Goal: Transaction & Acquisition: Purchase product/service

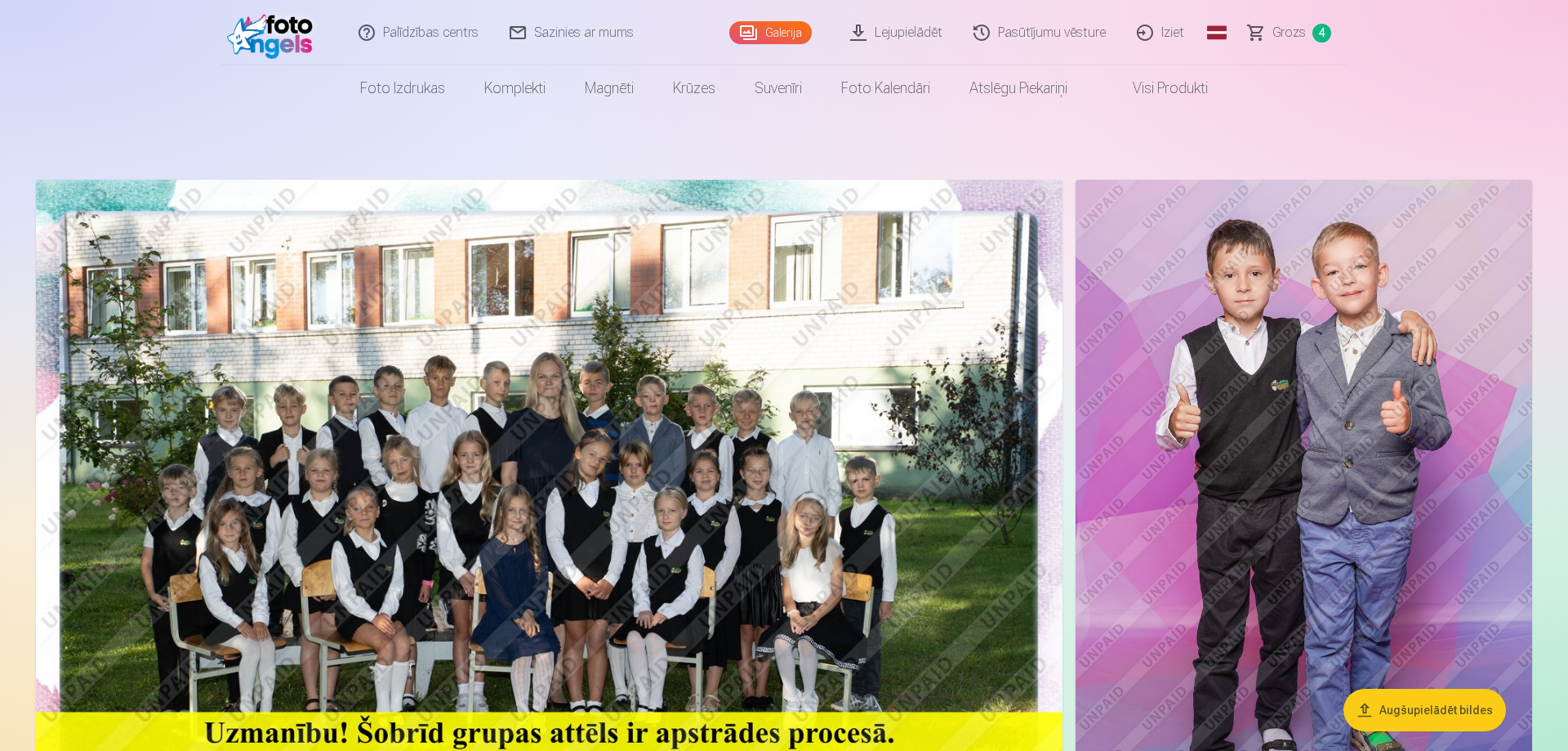
click at [1289, 33] on span "Grozs" at bounding box center [1289, 33] width 33 height 20
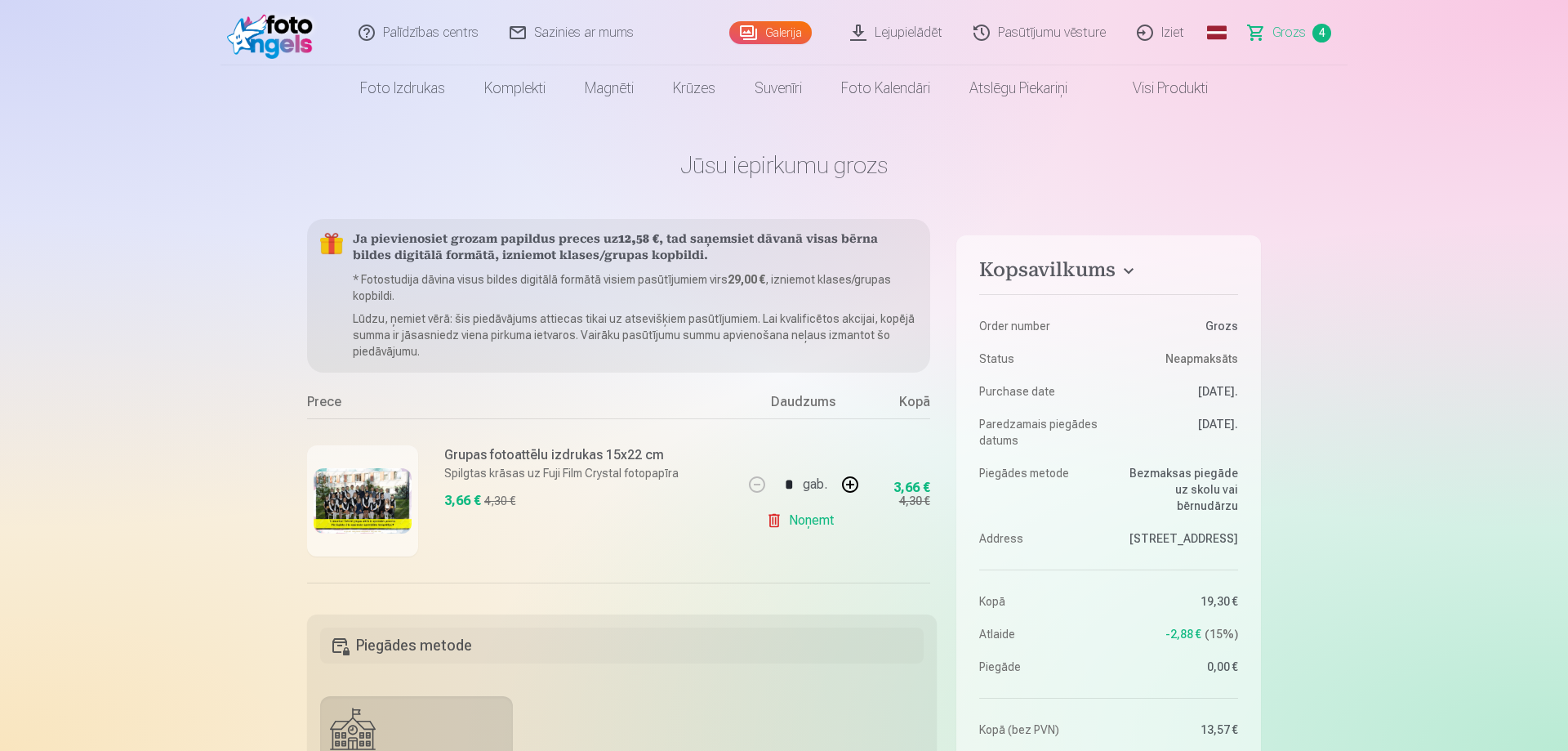
click at [778, 33] on link "Galerija" at bounding box center [770, 33] width 82 height 23
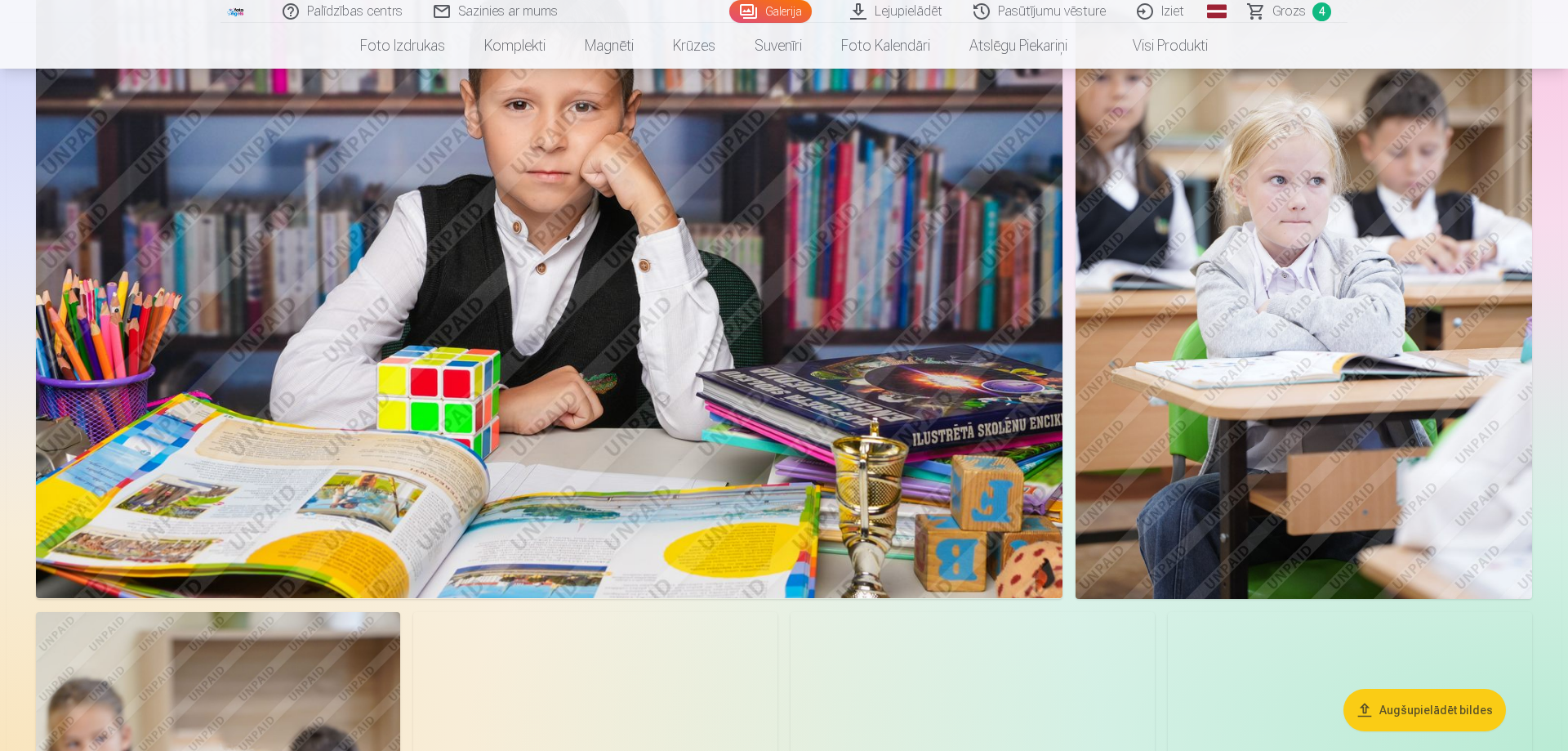
scroll to position [4334, 0]
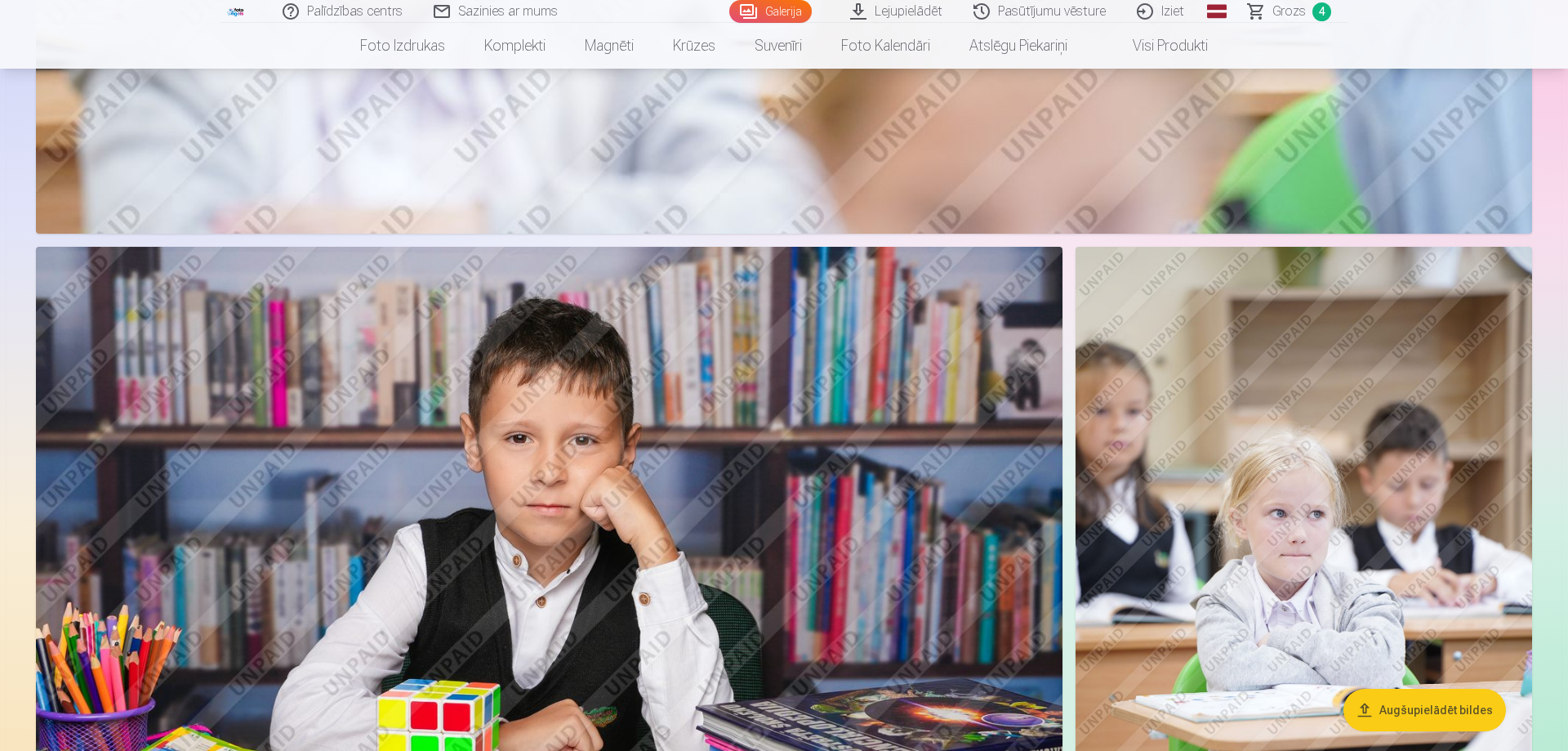
click at [742, 417] on img at bounding box center [549, 589] width 1027 height 684
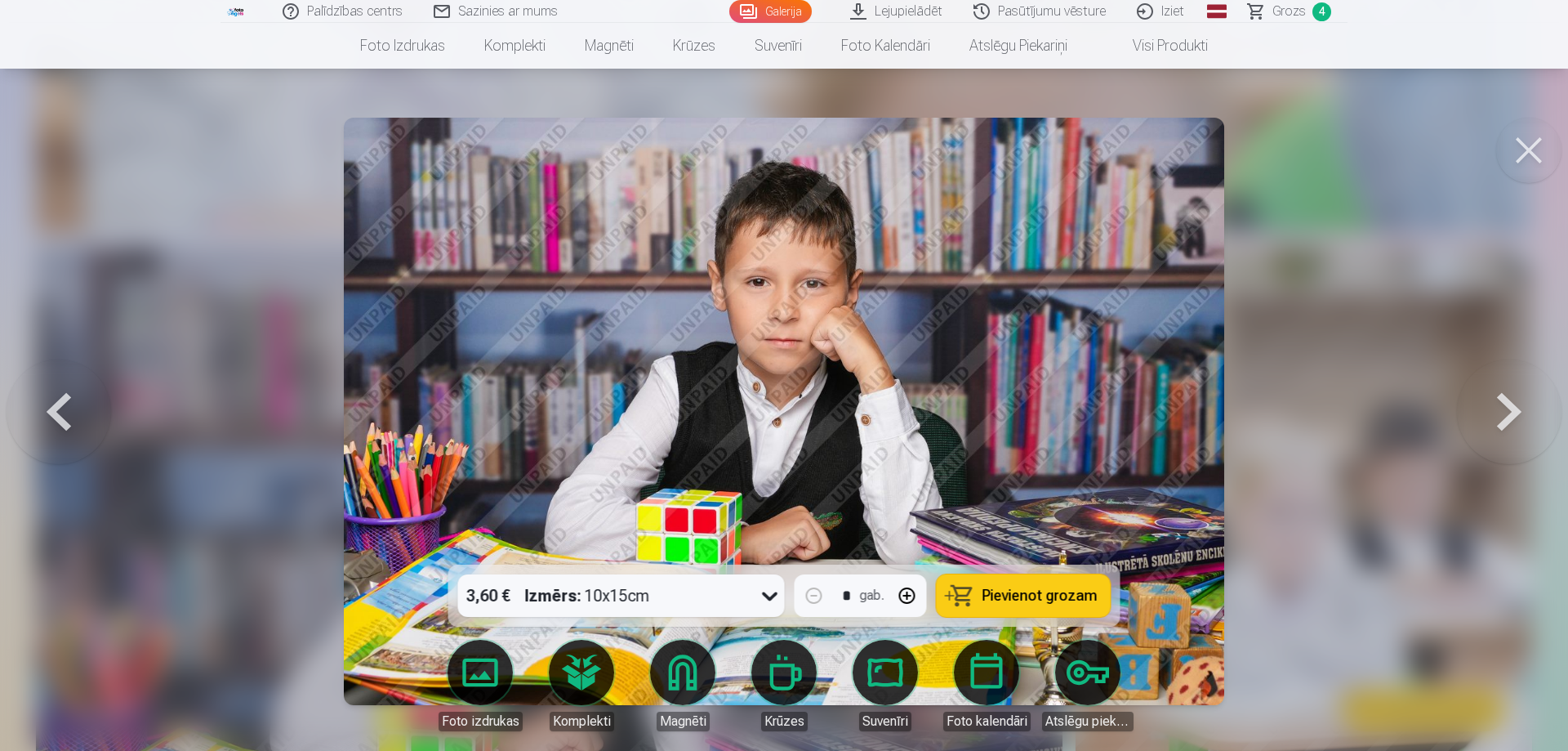
click at [1483, 562] on div at bounding box center [784, 375] width 1568 height 751
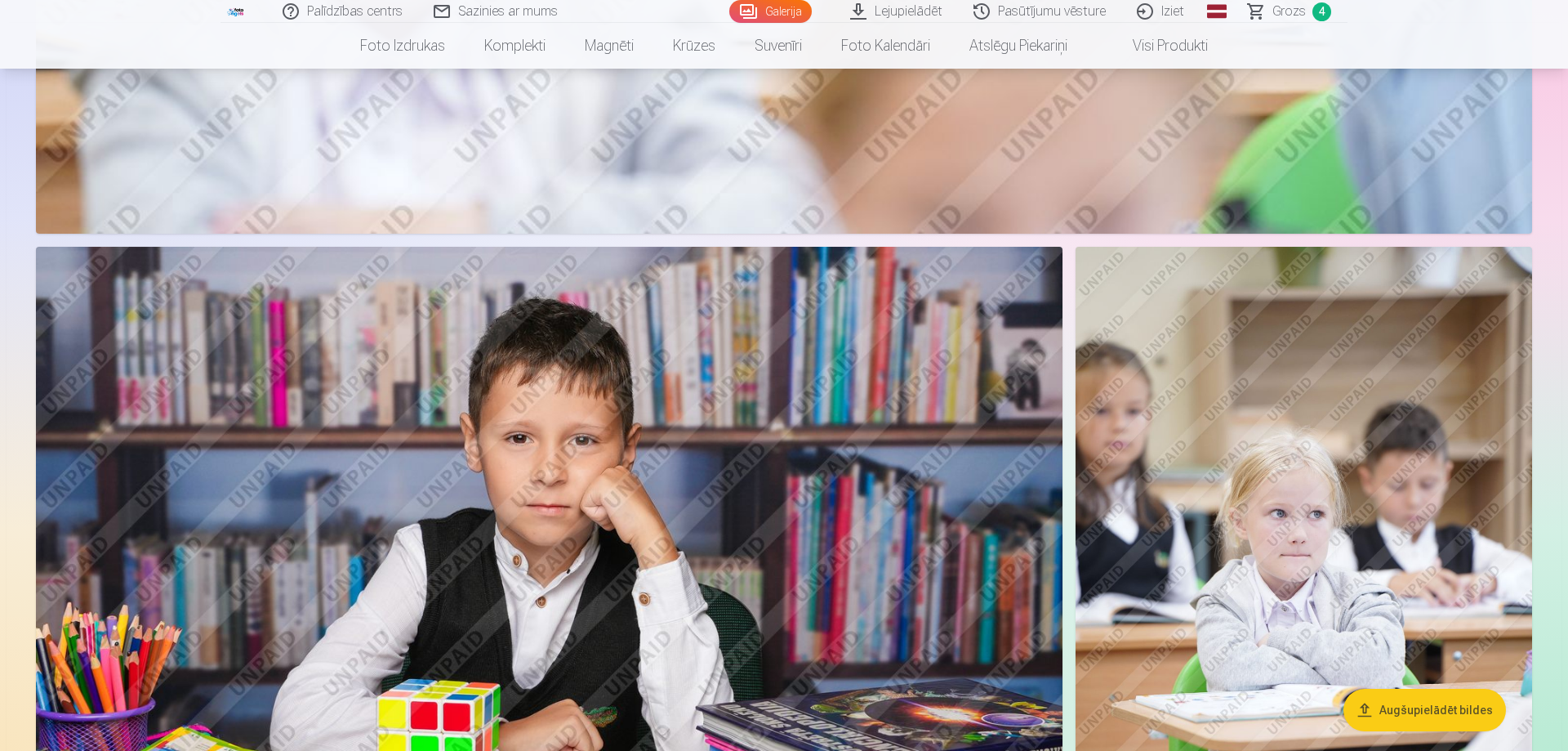
click at [753, 517] on img at bounding box center [549, 589] width 1027 height 684
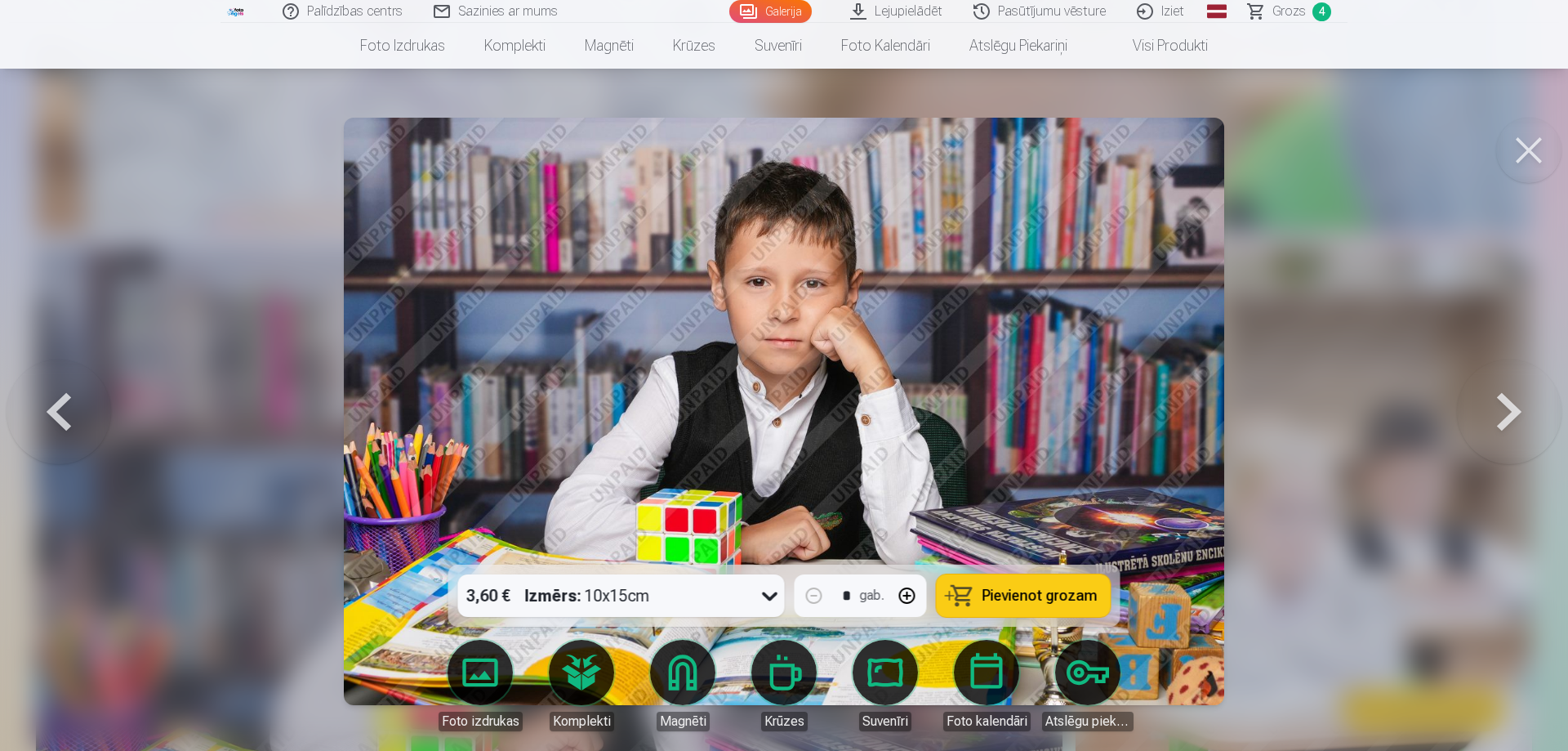
click at [1010, 600] on span "Pievienot grozam" at bounding box center [1040, 595] width 116 height 15
click at [1537, 146] on button at bounding box center [1529, 150] width 66 height 66
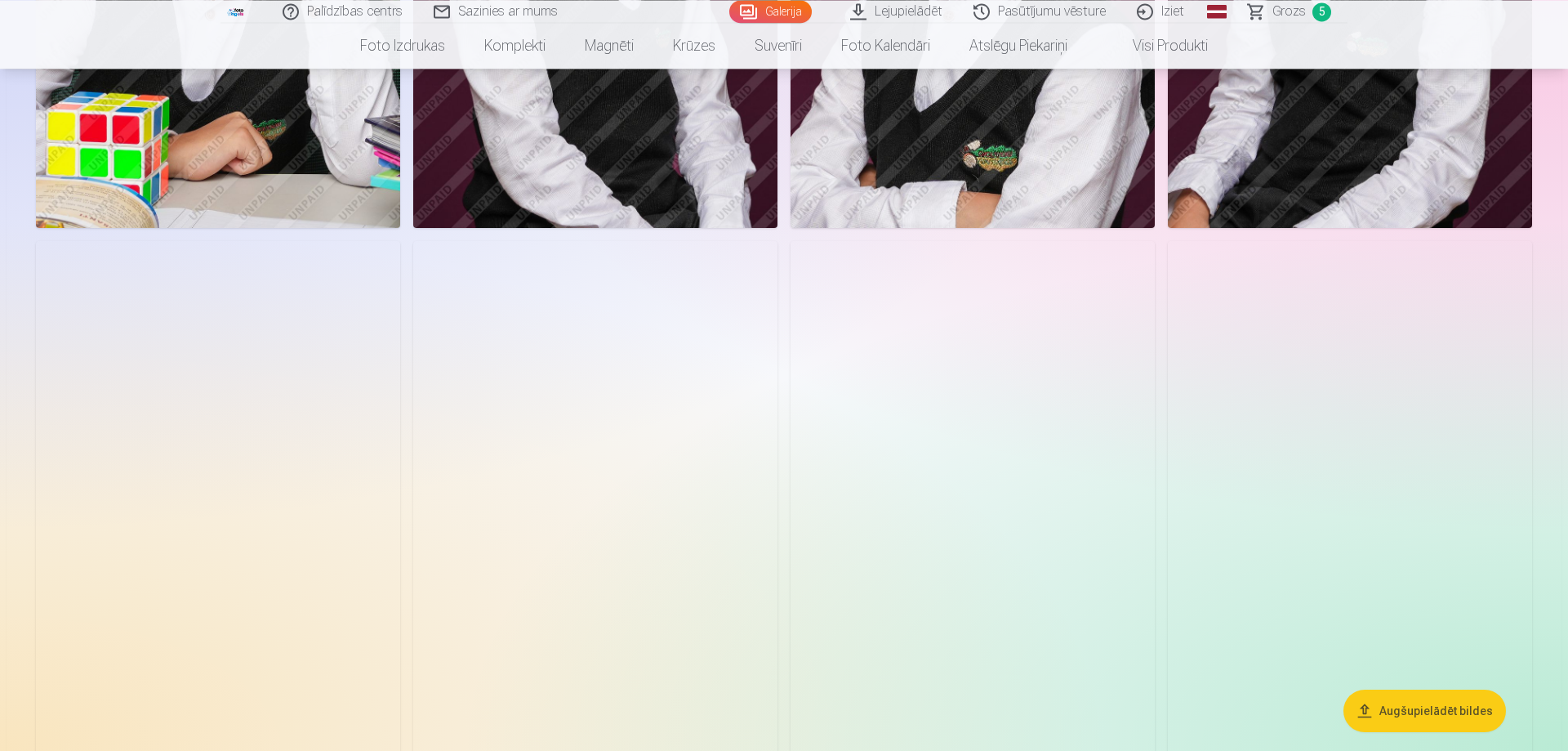
scroll to position [1333, 0]
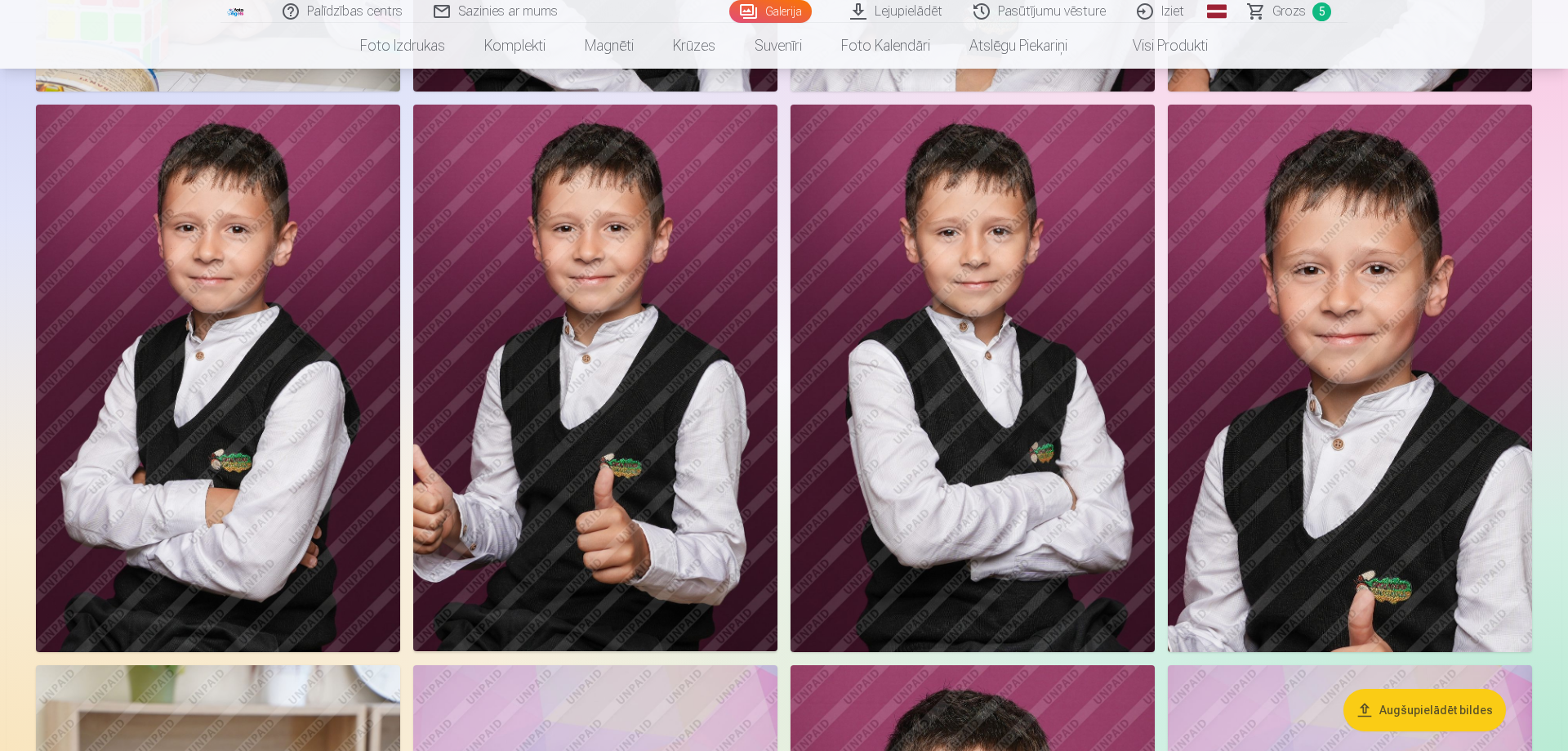
click at [141, 253] on img at bounding box center [218, 378] width 364 height 546
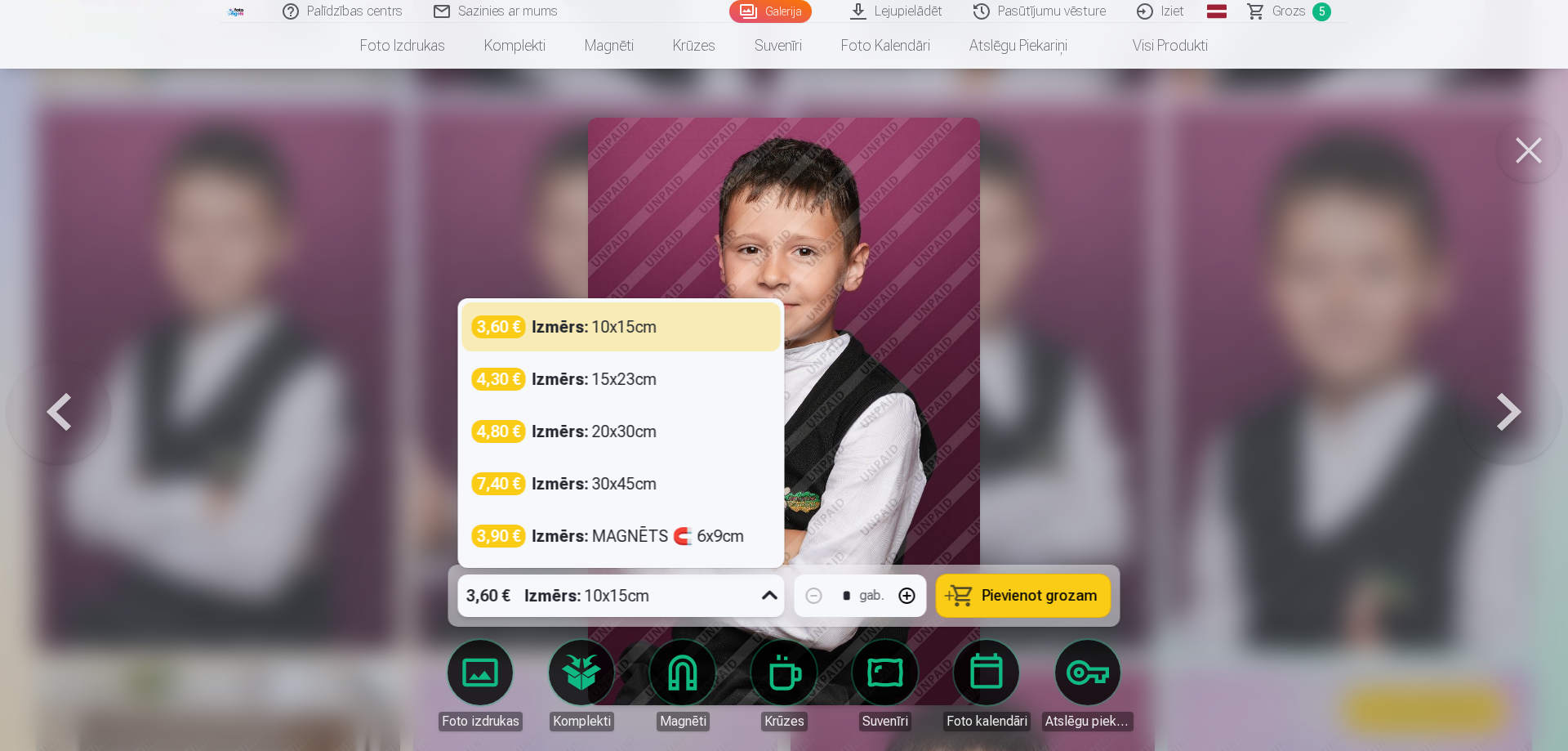
click at [756, 587] on span at bounding box center [755, 595] width 1 height 29
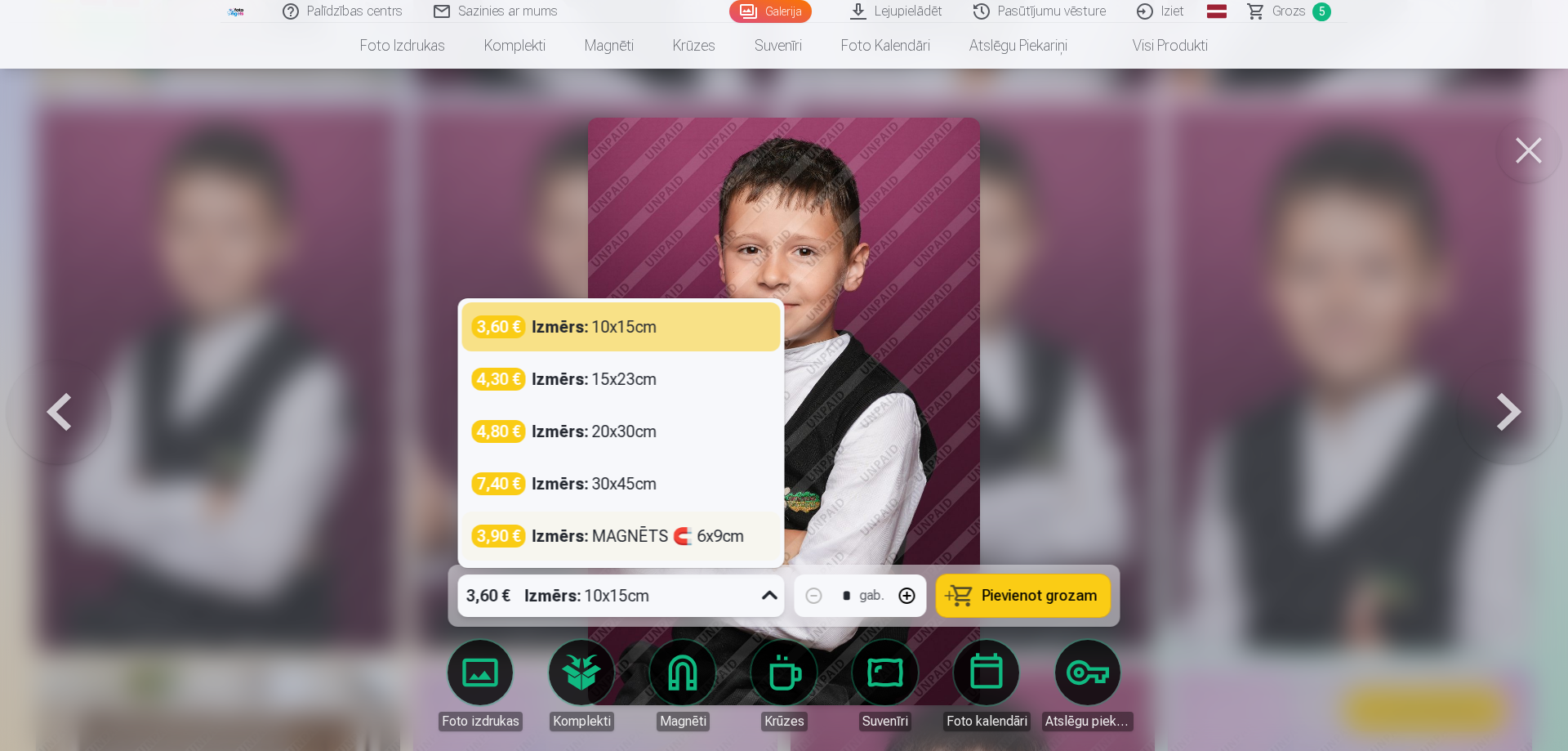
click at [616, 519] on div "3,90 € Izmērs : MAGNĒTS 🧲 6x9cm" at bounding box center [621, 536] width 318 height 49
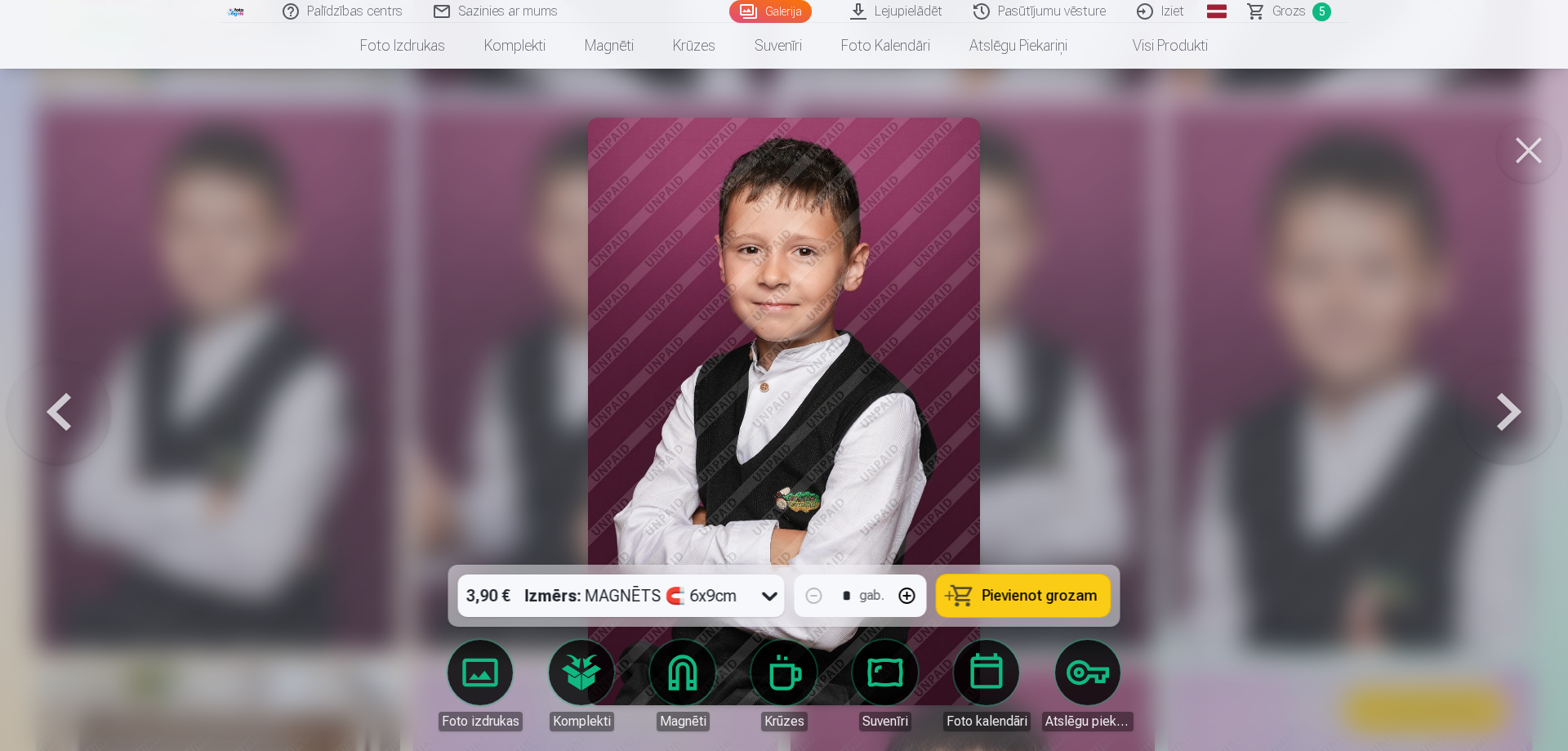
click at [997, 602] on span "Pievienot grozam" at bounding box center [1040, 595] width 116 height 15
click at [1258, 7] on link "Grozs 6" at bounding box center [1291, 12] width 115 height 23
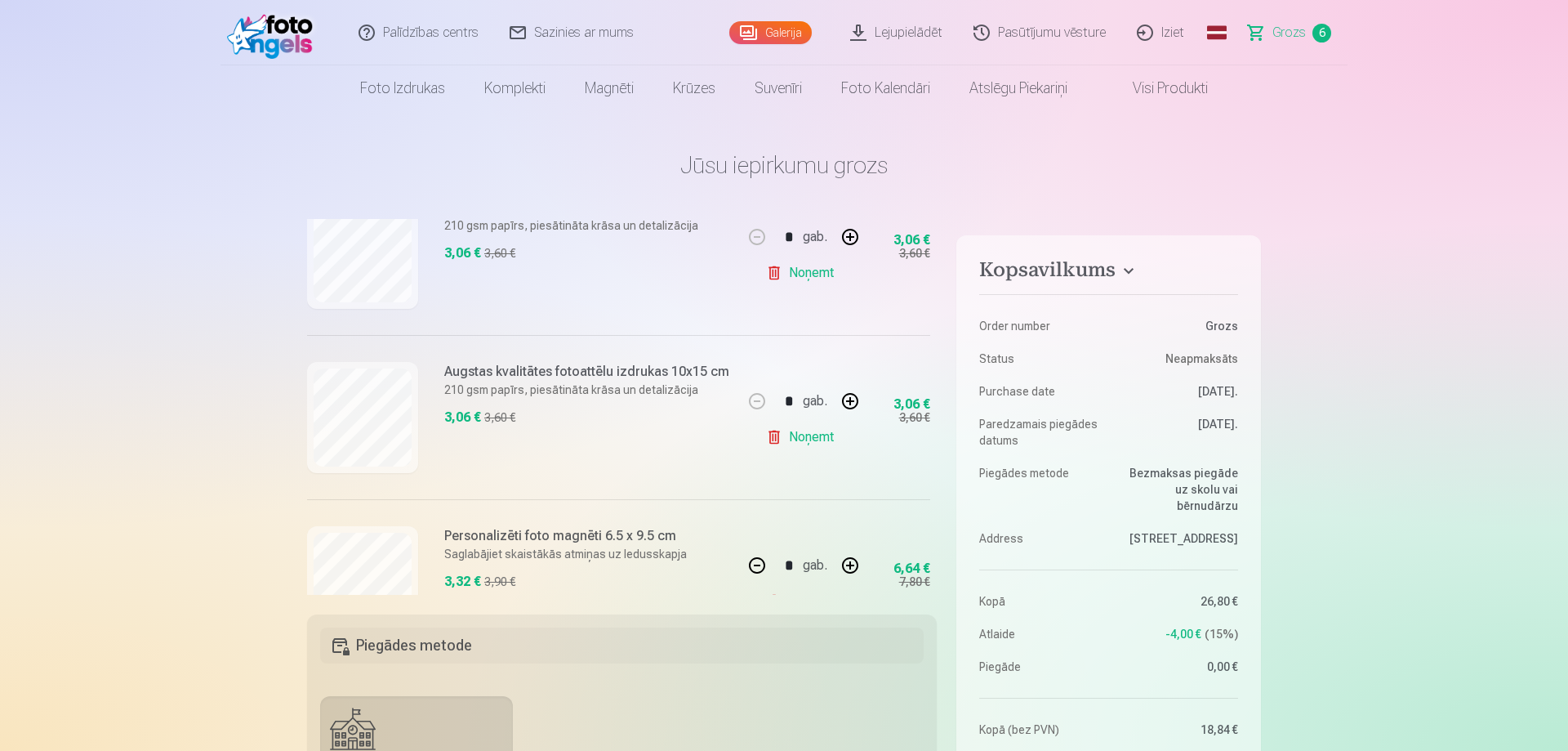
scroll to position [515, 0]
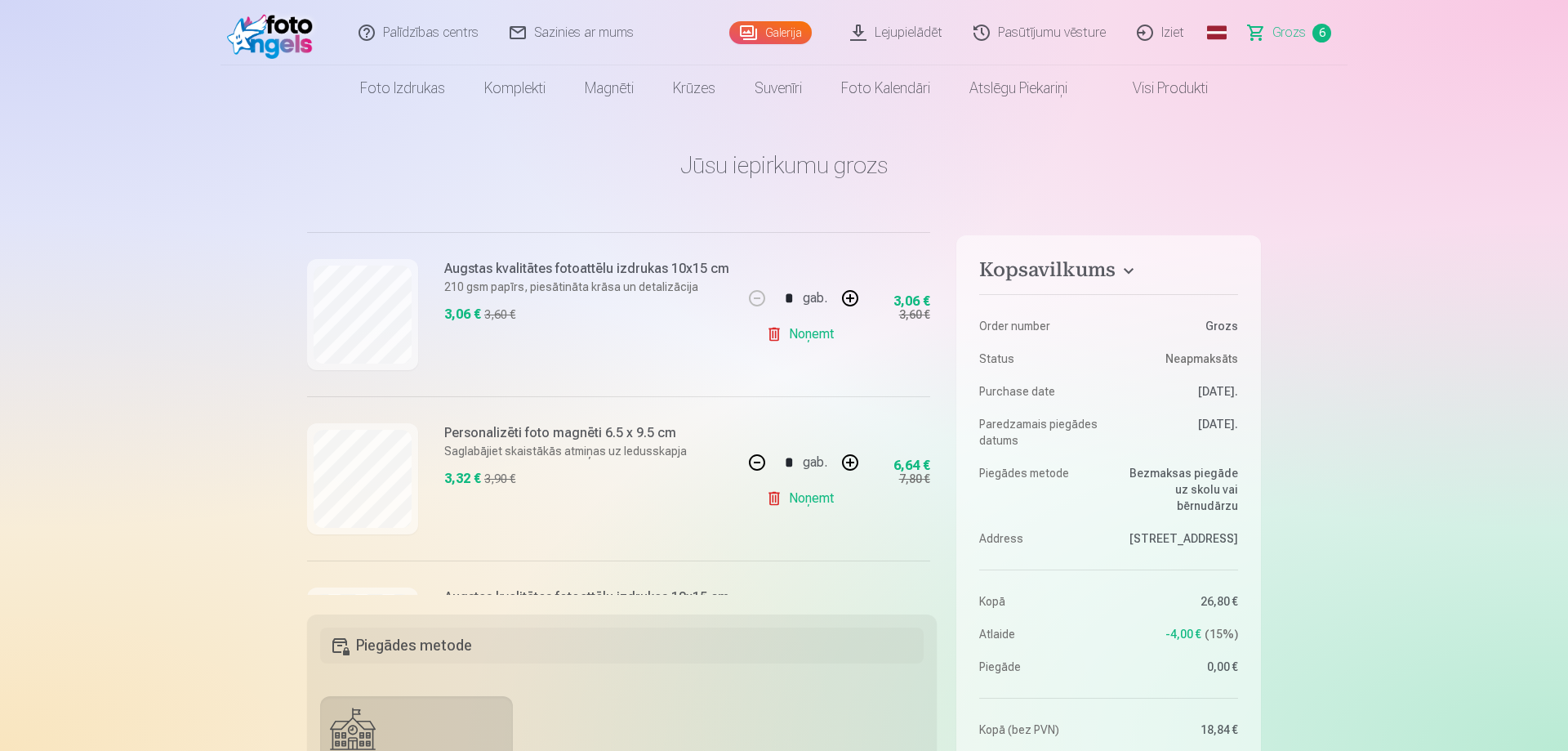
click at [764, 462] on button "button" at bounding box center [757, 462] width 39 height 39
type input "*"
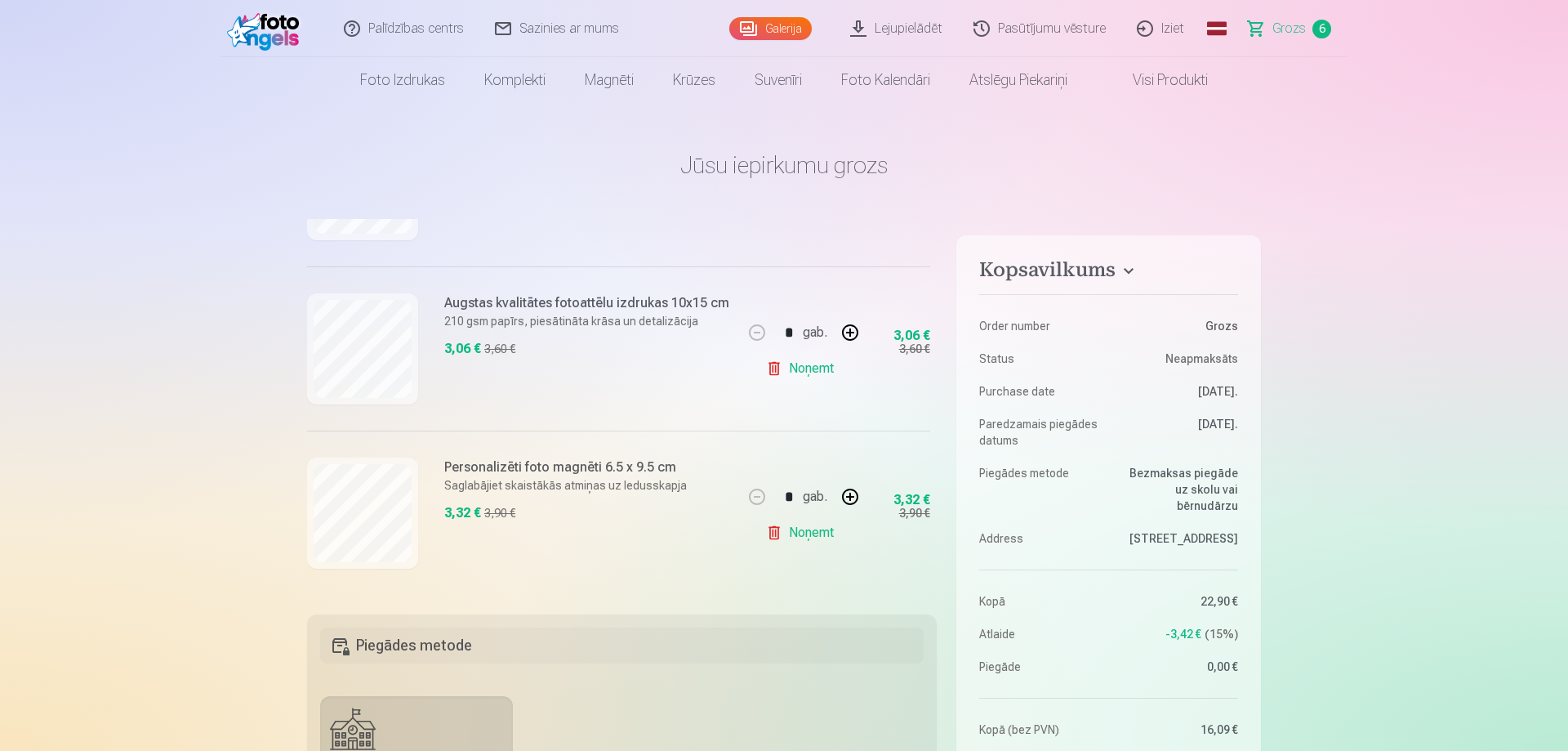
scroll to position [334, 0]
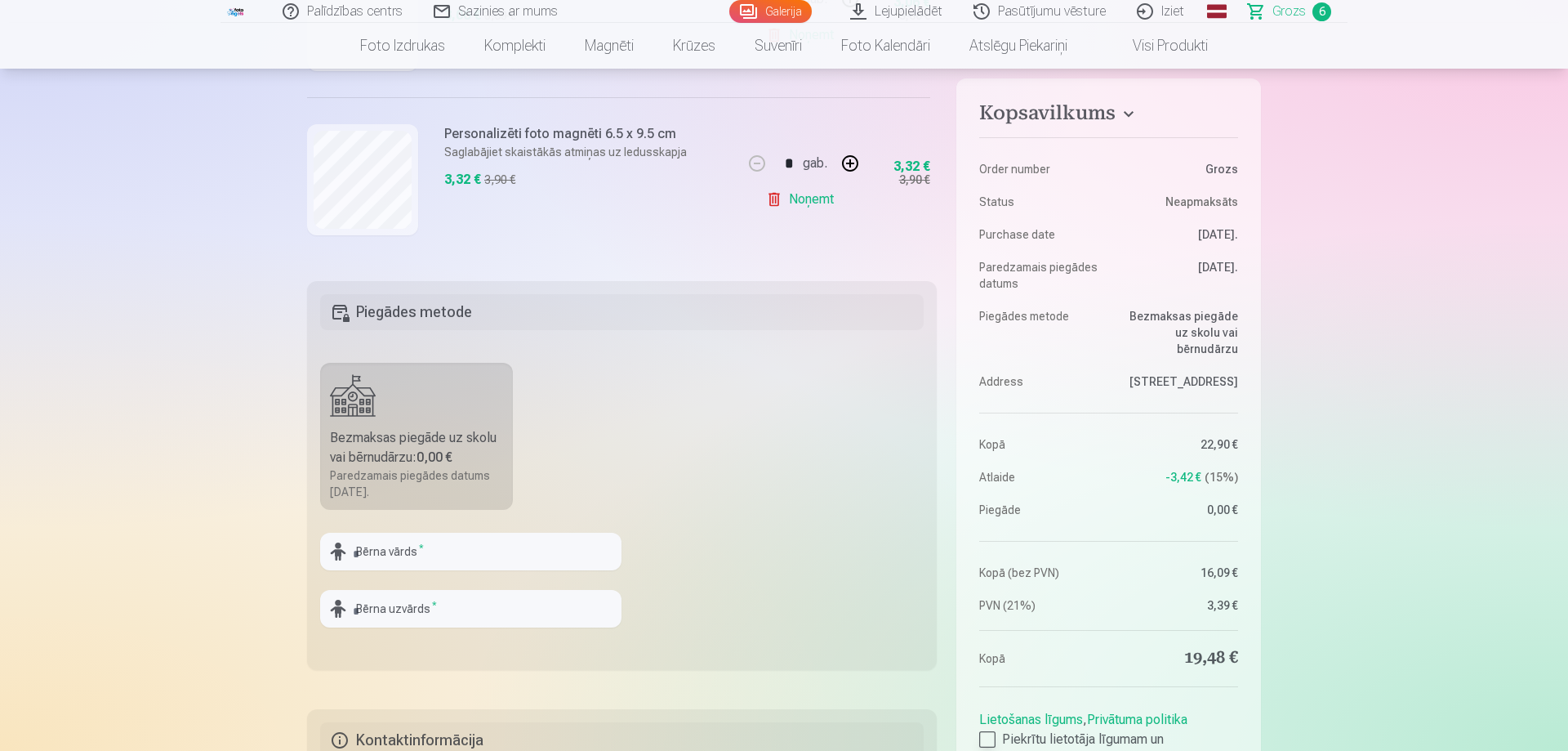
click at [989, 744] on div at bounding box center [988, 739] width 17 height 17
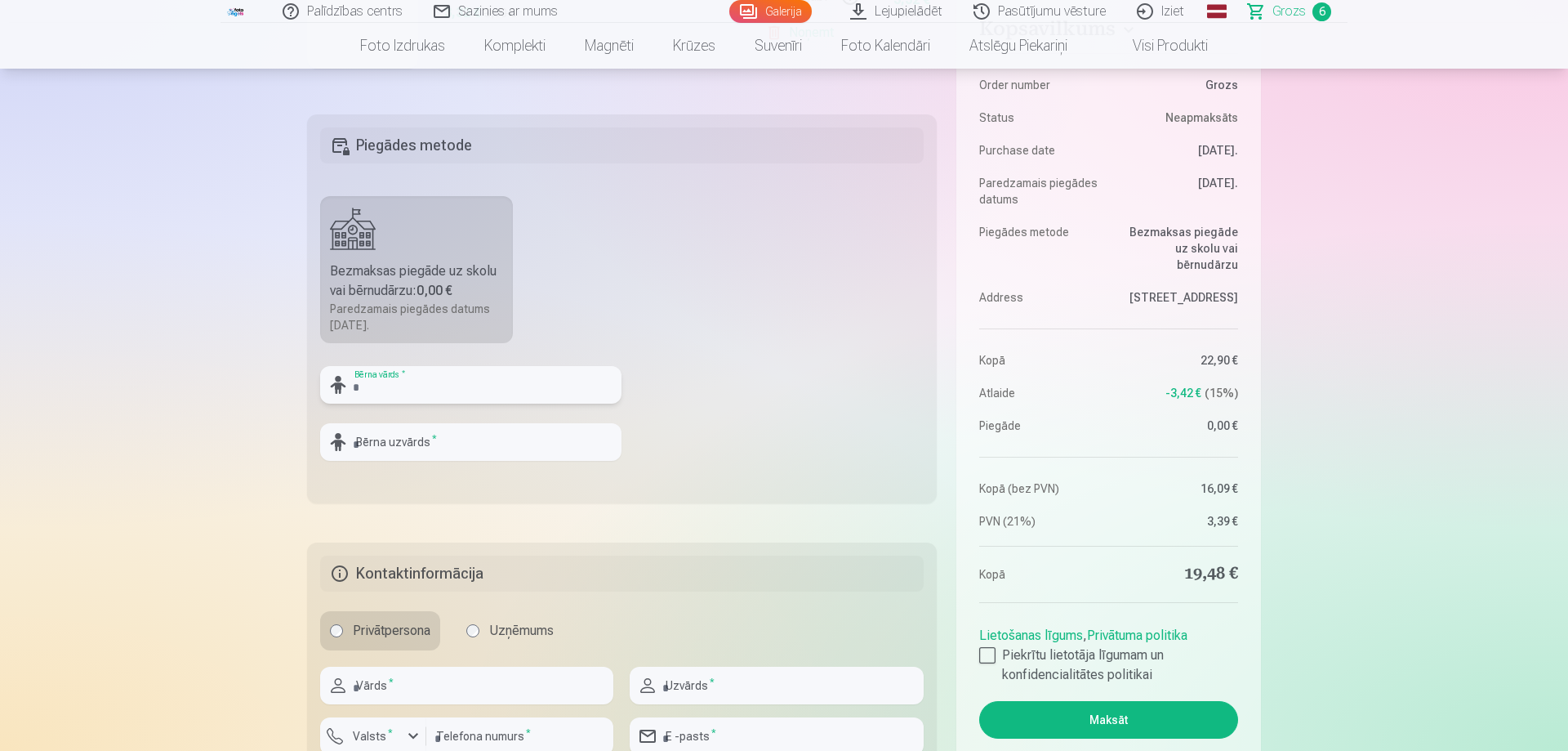
click at [399, 391] on input "text" at bounding box center [471, 384] width 302 height 37
type input "*******"
type input "*********"
click at [488, 669] on input "text" at bounding box center [466, 685] width 293 height 37
type input "*****"
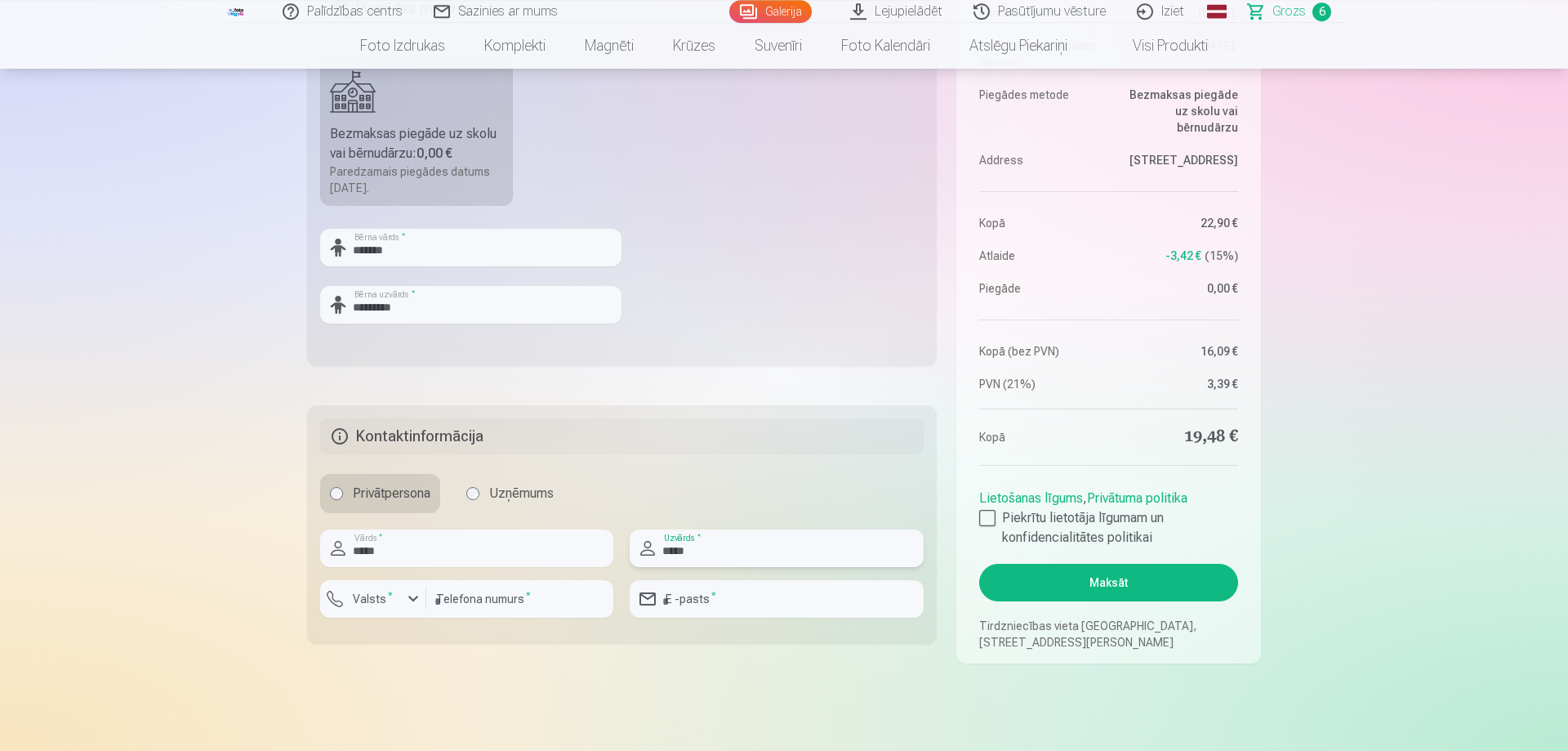
scroll to position [750, 0]
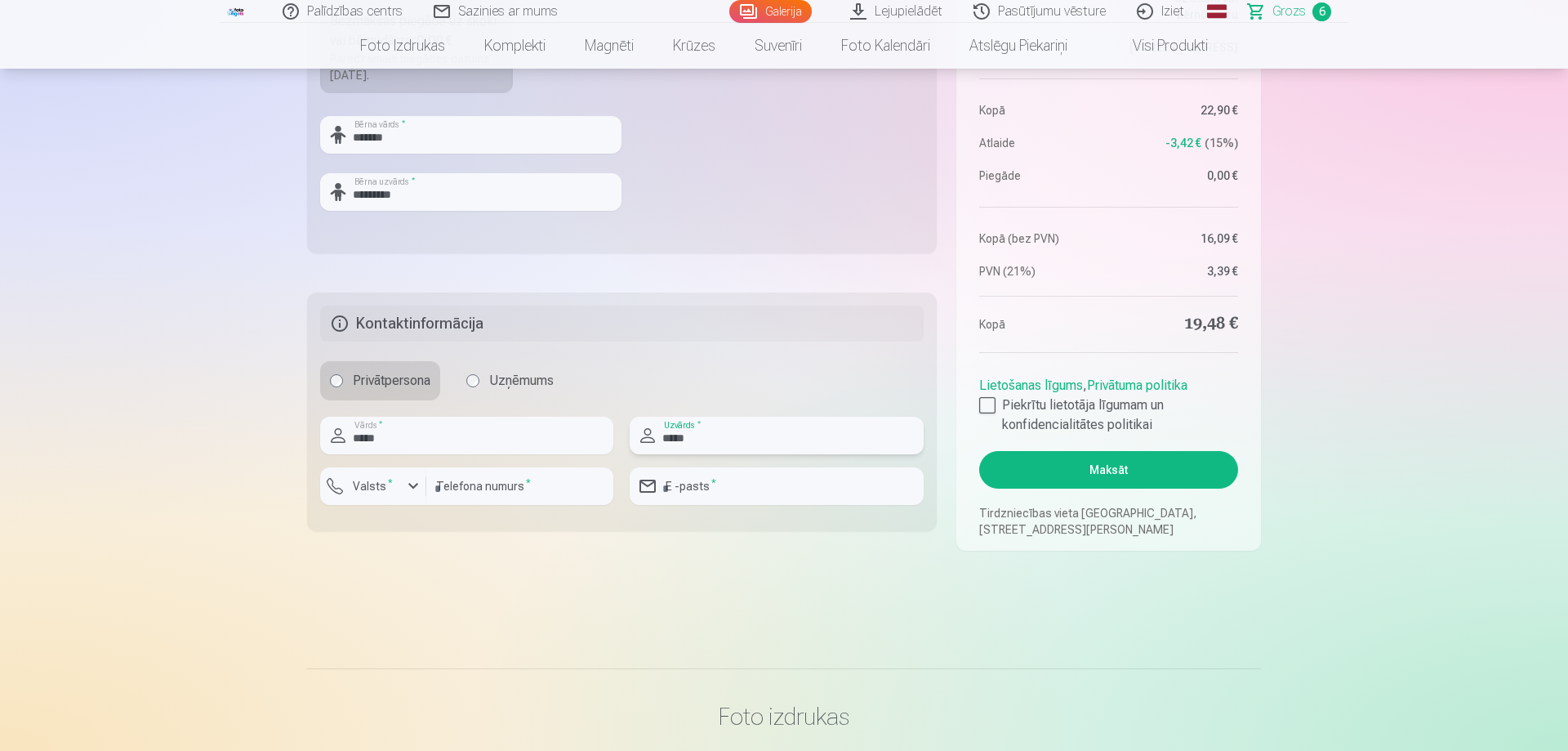
type input "*****"
click at [392, 487] on label "Valsts *" at bounding box center [373, 487] width 53 height 17
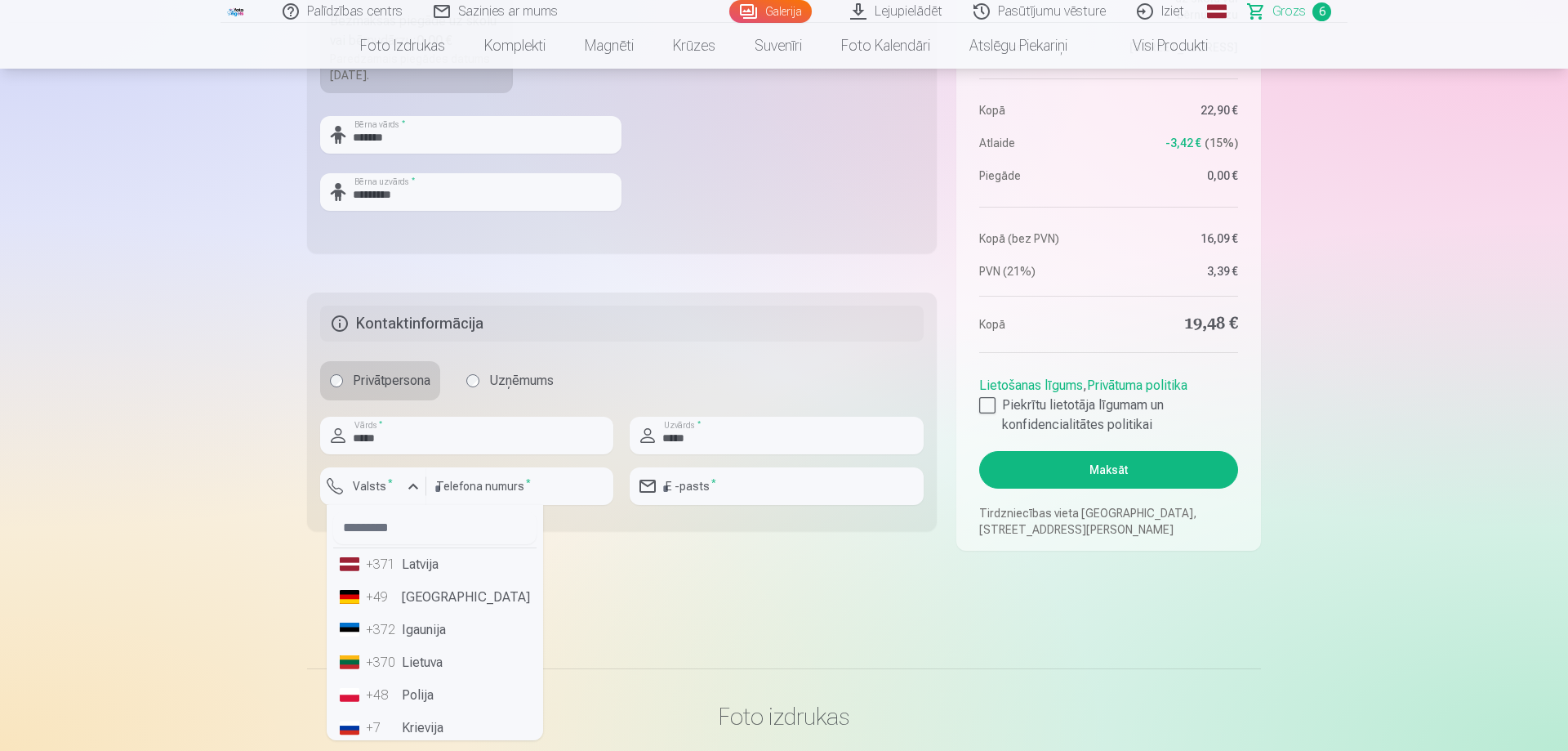
click at [380, 571] on div "+371" at bounding box center [382, 565] width 32 height 20
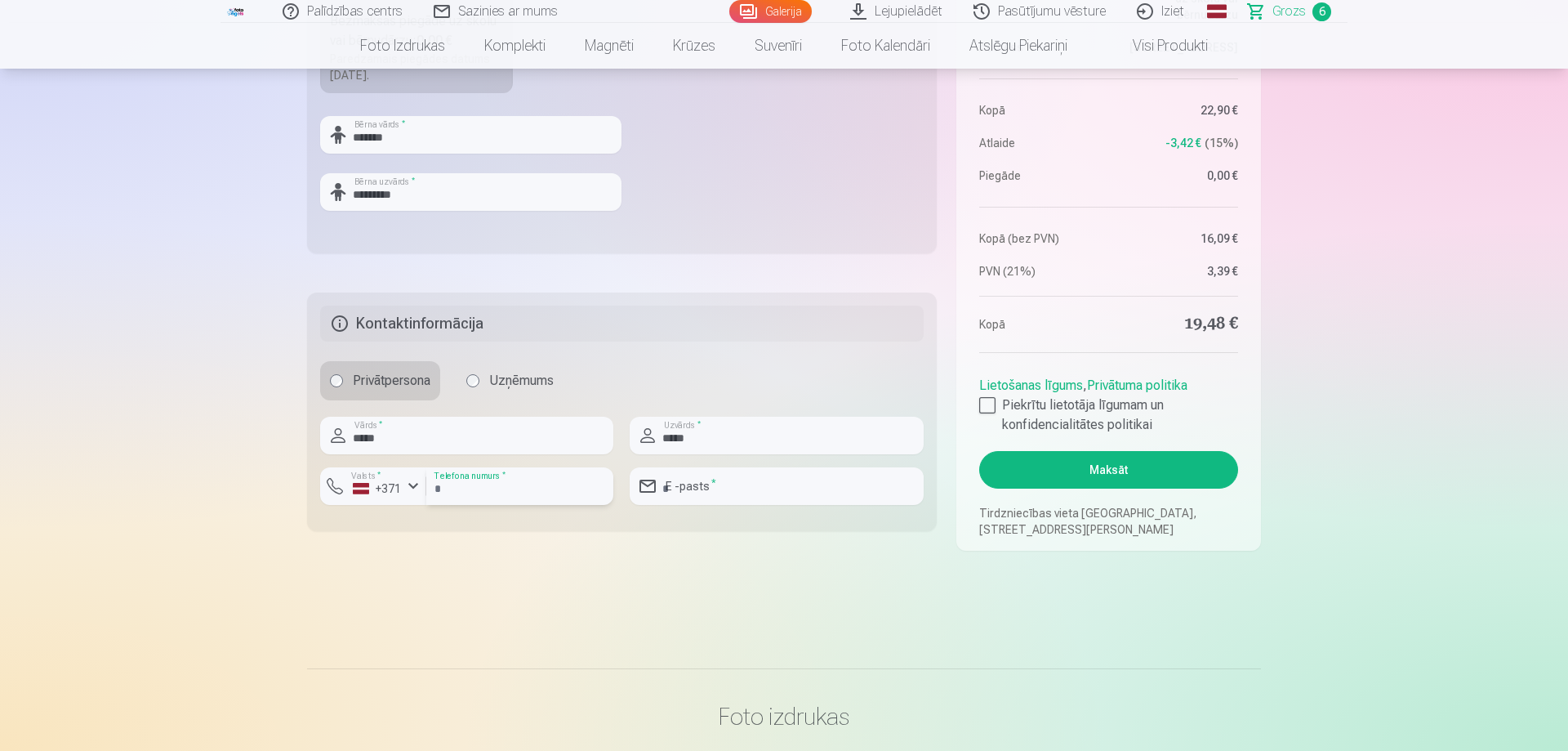
click at [480, 493] on input "number" at bounding box center [520, 486] width 187 height 37
type input "********"
click at [688, 492] on input "email" at bounding box center [776, 486] width 293 height 37
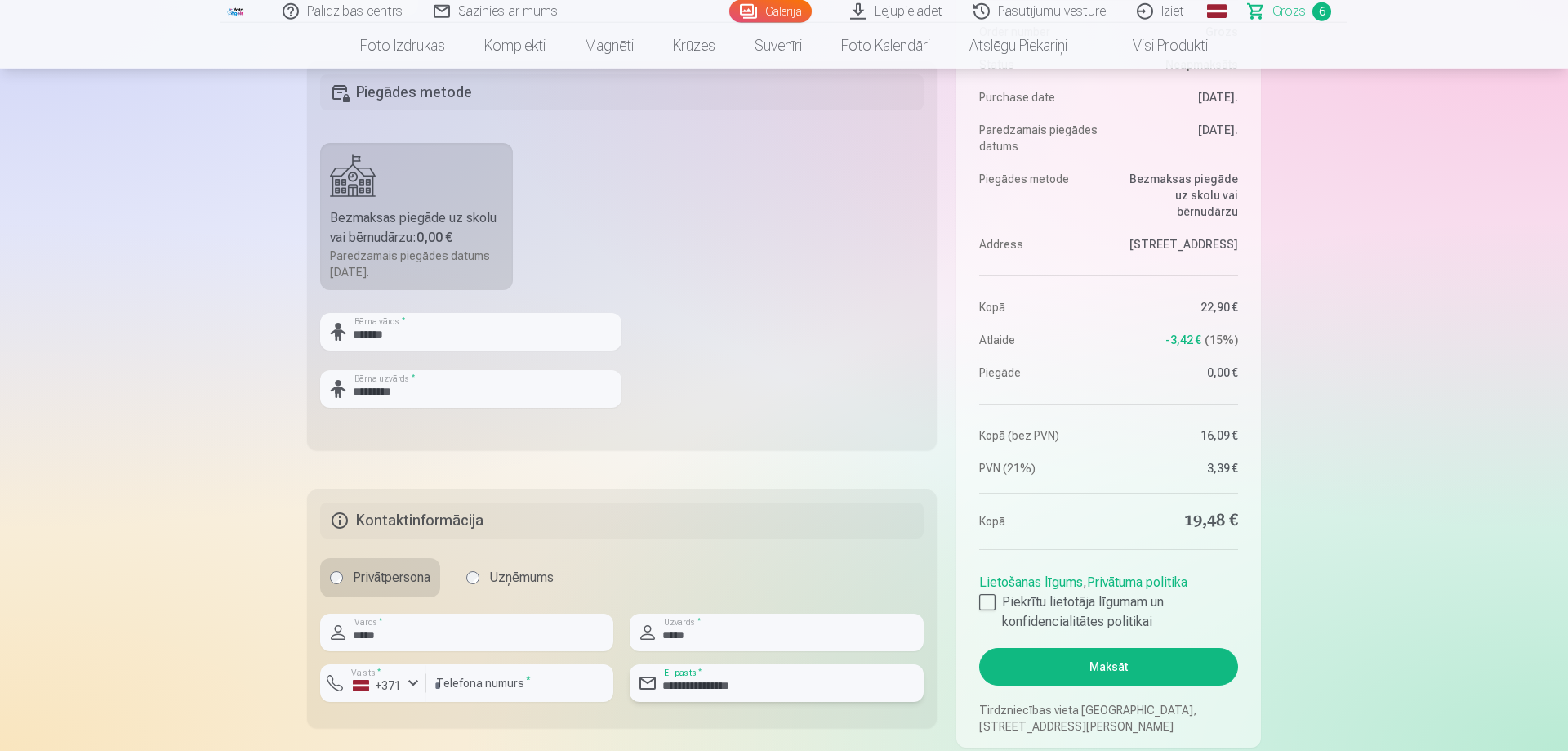
scroll to position [583, 0]
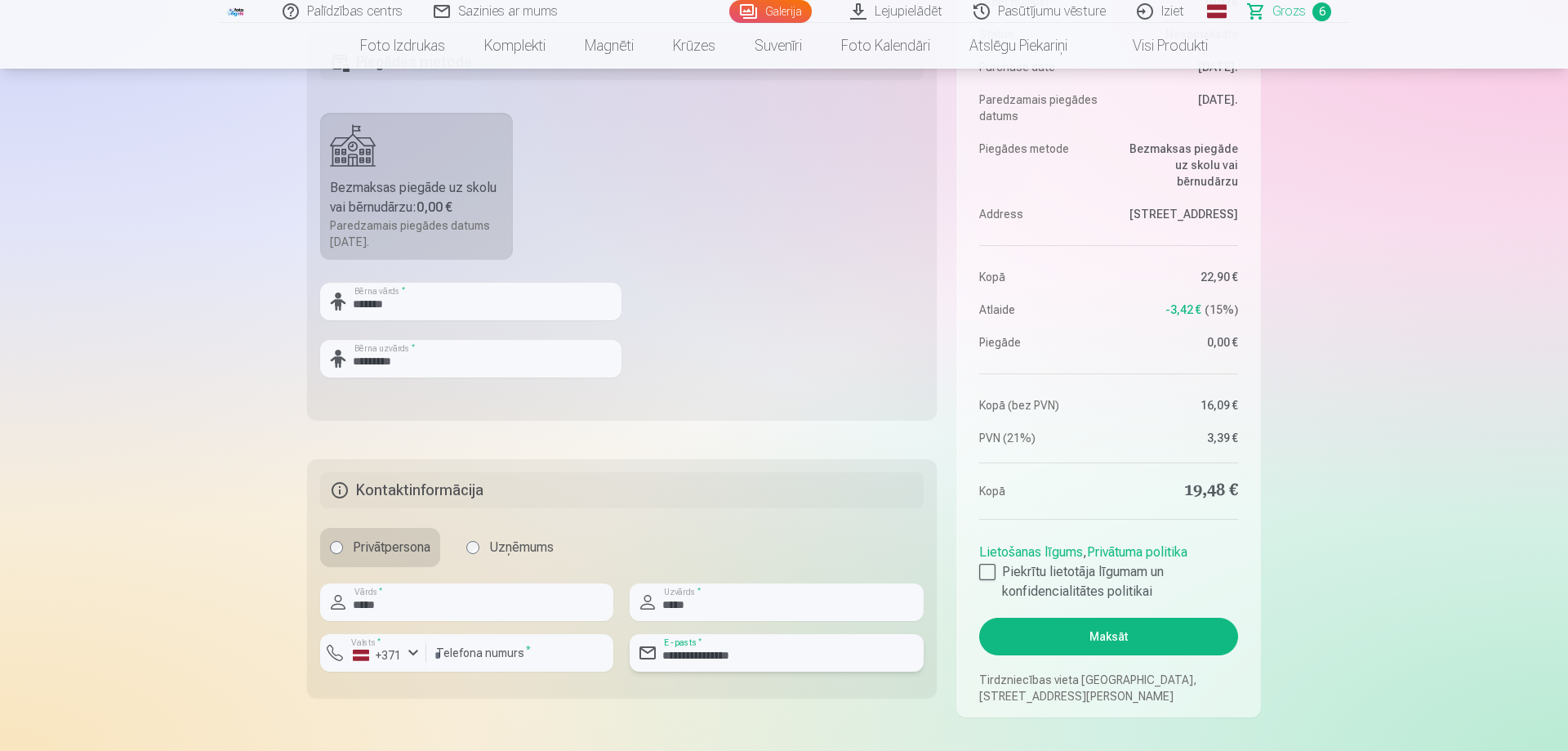
type input "**********"
click at [1044, 634] on button "Maksāt" at bounding box center [1108, 636] width 259 height 37
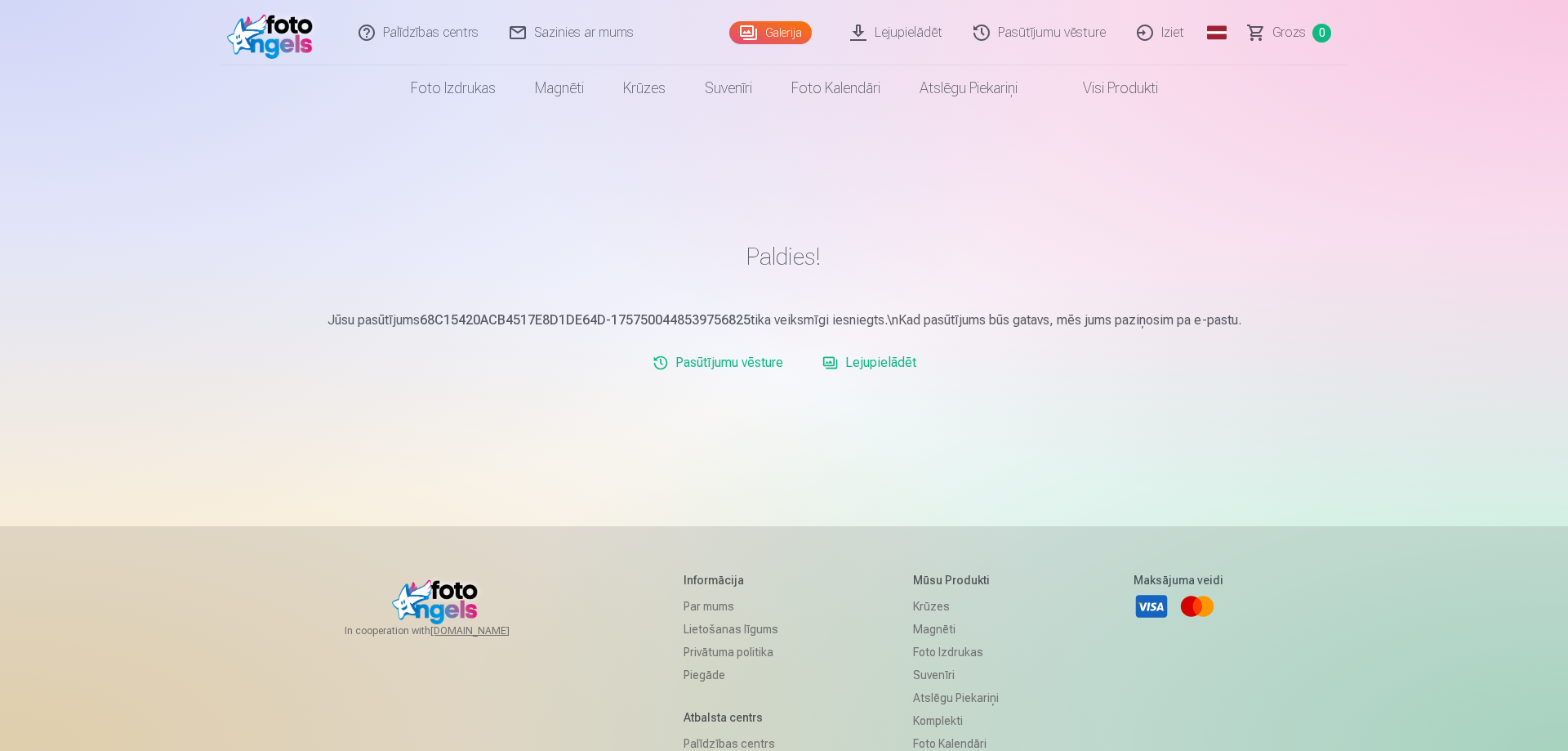
click at [853, 368] on link "Lejupielādēt" at bounding box center [869, 363] width 107 height 32
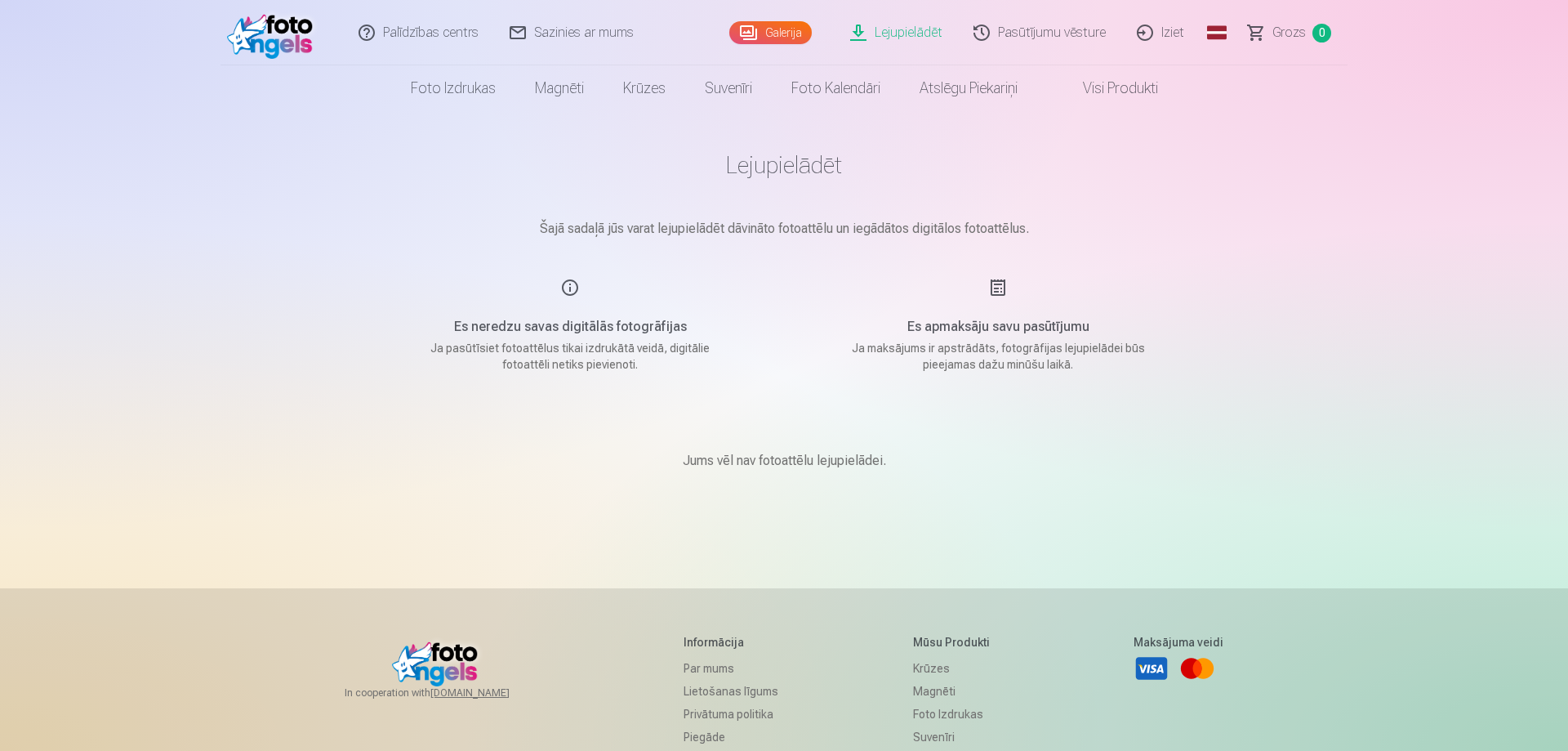
click at [269, 35] on img at bounding box center [274, 32] width 94 height 52
